Goal: Information Seeking & Learning: Learn about a topic

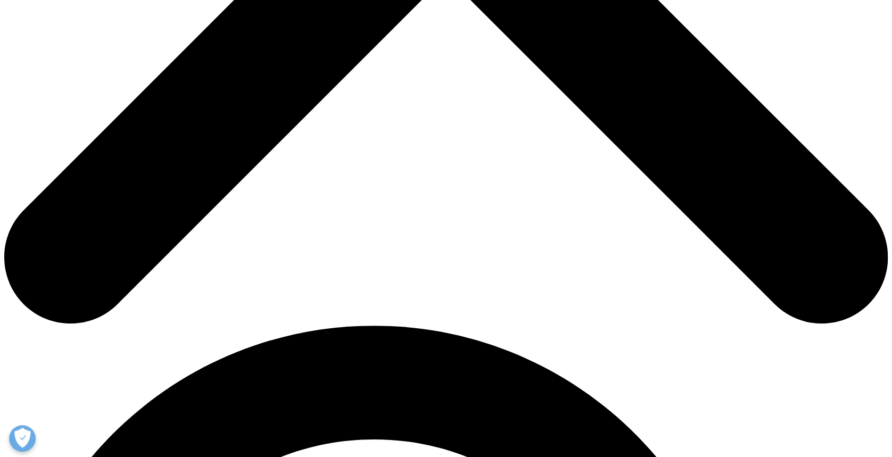
scroll to position [638, 0]
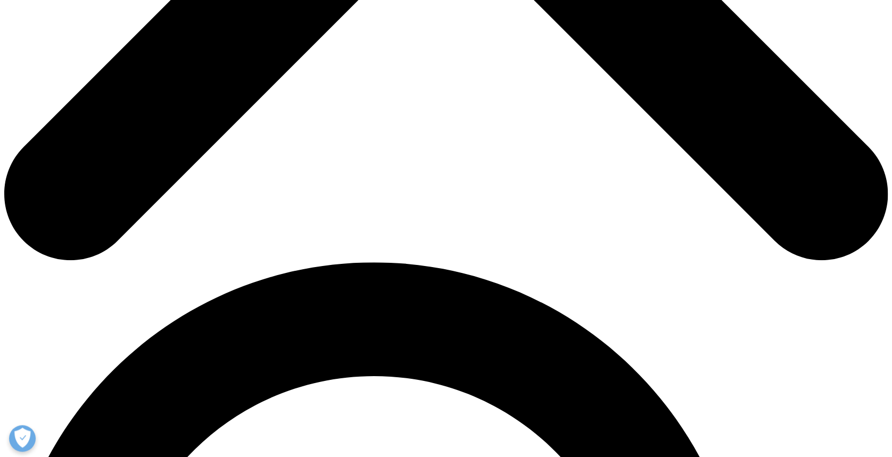
drag, startPoint x: 338, startPoint y: 100, endPoint x: 361, endPoint y: 165, distance: 69.5
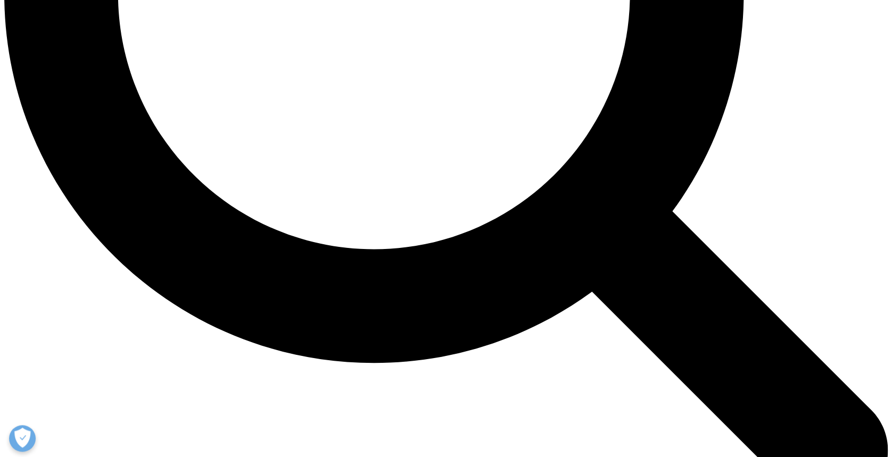
scroll to position [1348, 0]
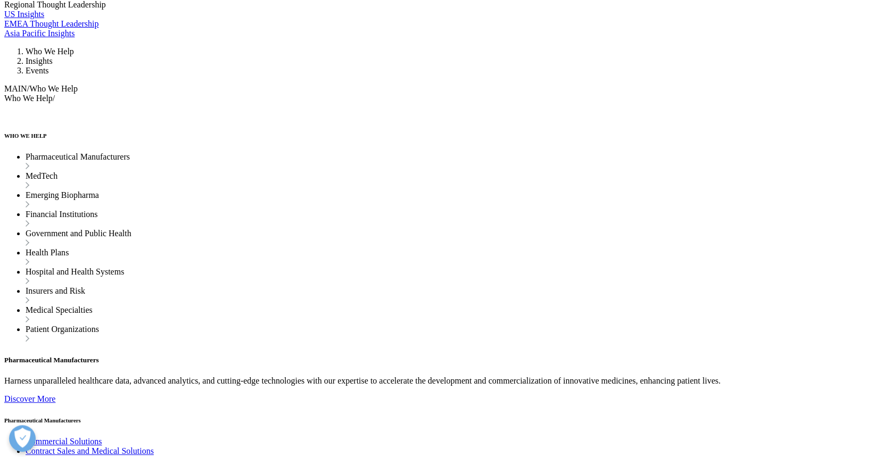
drag, startPoint x: 274, startPoint y: 45, endPoint x: 311, endPoint y: 72, distance: 45.7
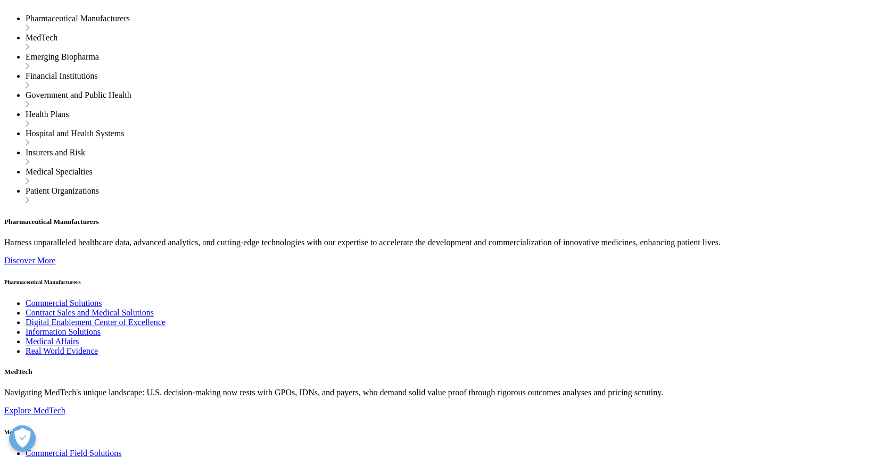
scroll to position [1561, 0]
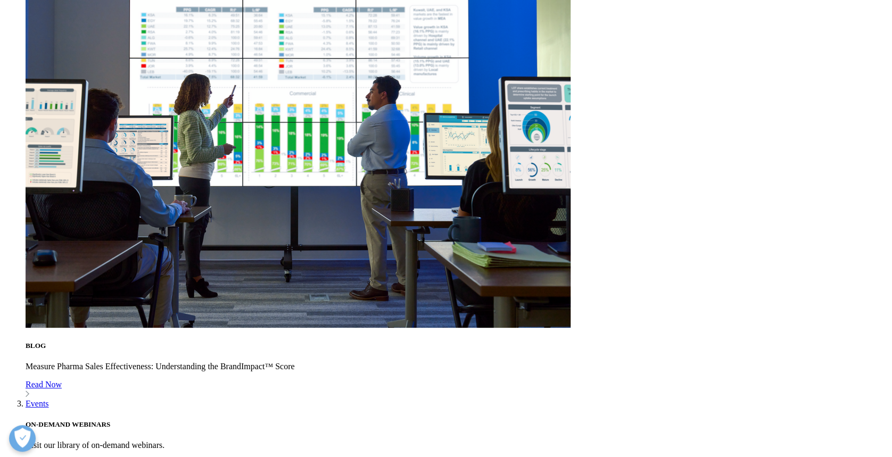
drag, startPoint x: 362, startPoint y: 153, endPoint x: 319, endPoint y: 230, distance: 87.6
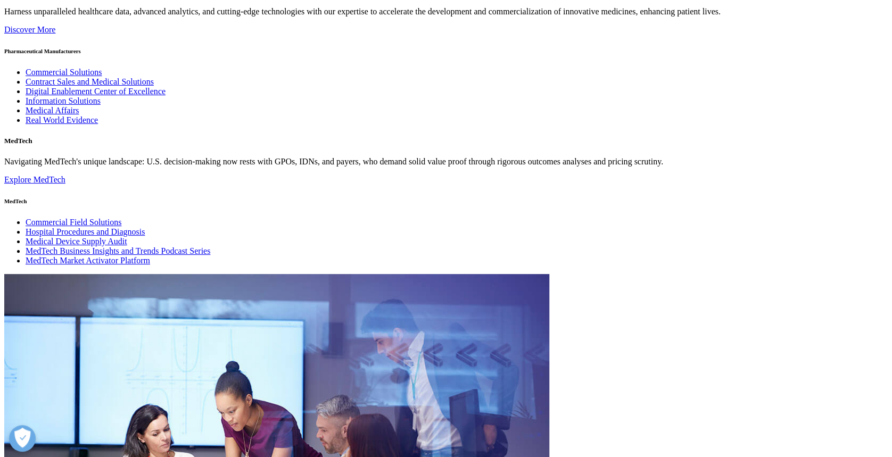
scroll to position [3263, 0]
